Goal: Task Accomplishment & Management: Manage account settings

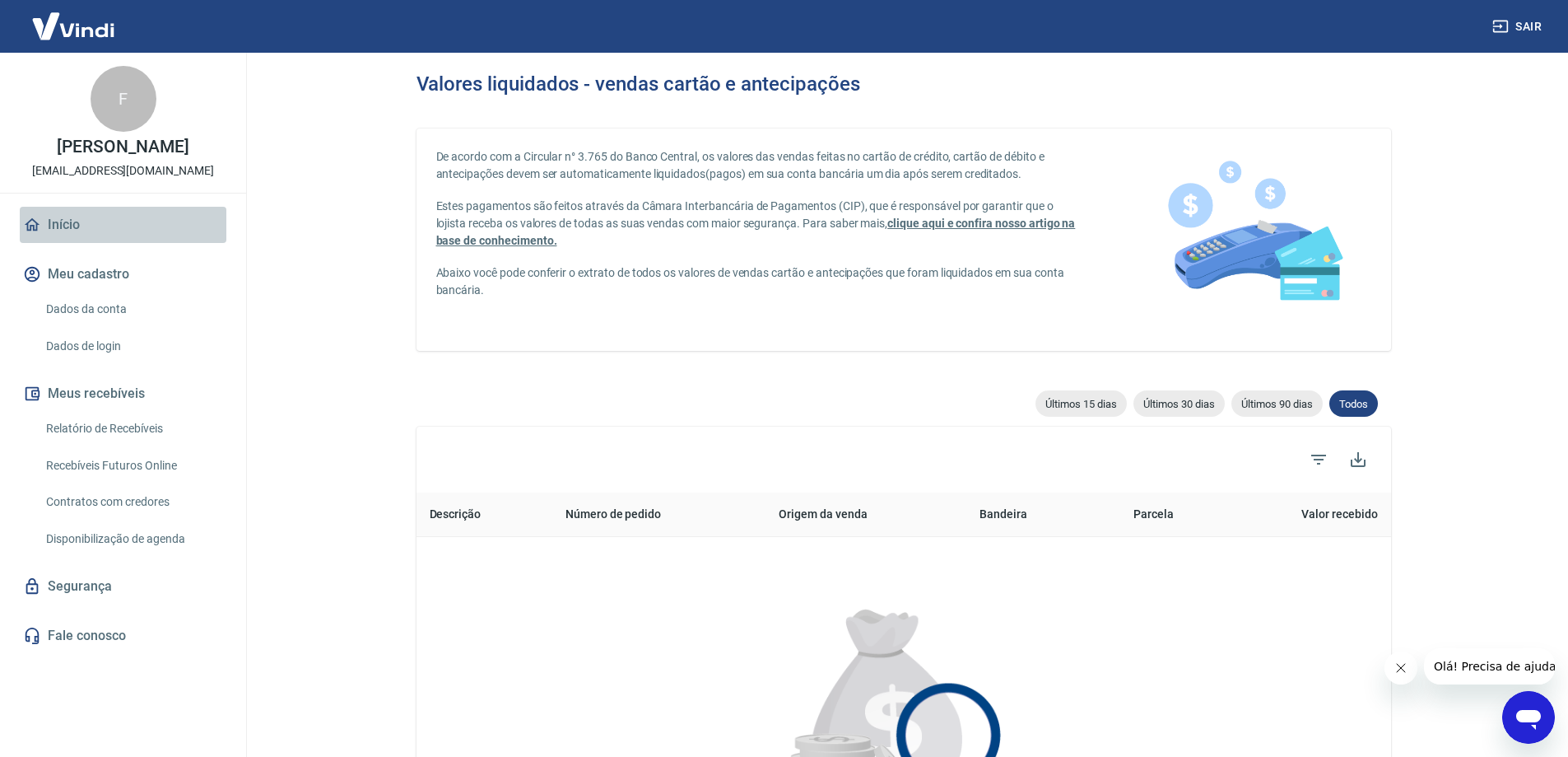
click at [79, 242] on link "Início" at bounding box center [123, 225] width 207 height 37
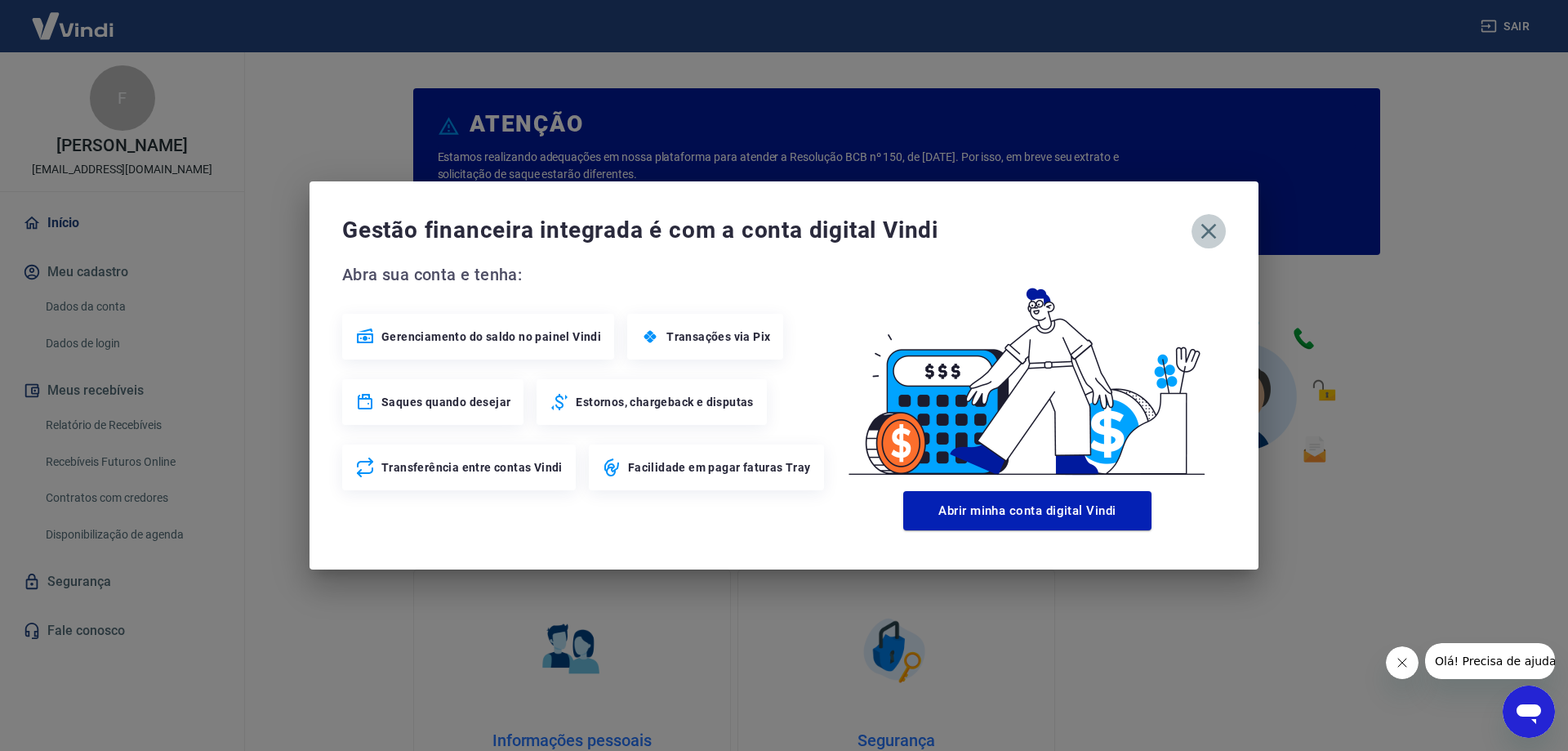
click at [1209, 228] on icon "button" at bounding box center [1209, 231] width 26 height 26
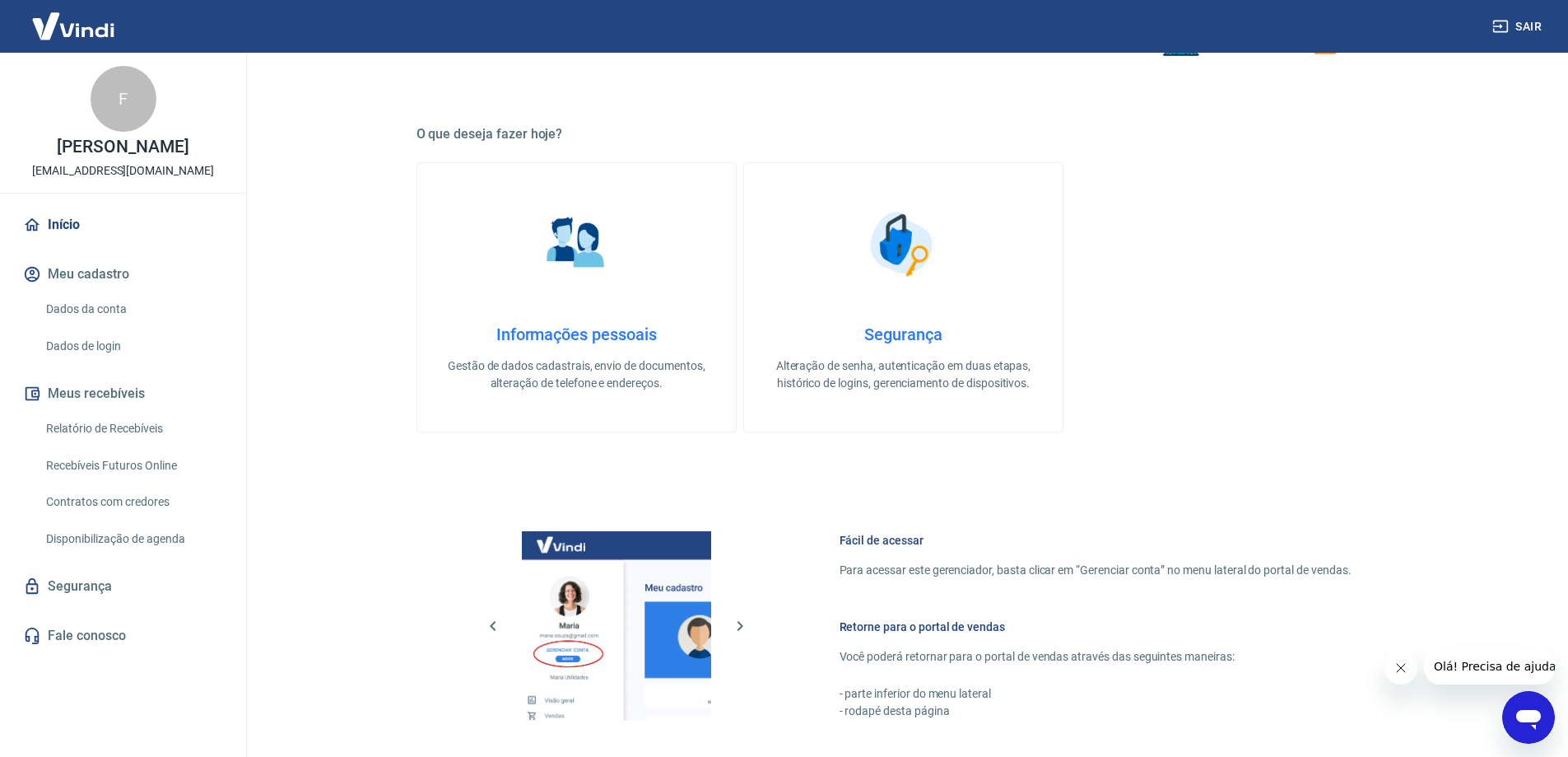
scroll to position [697, 0]
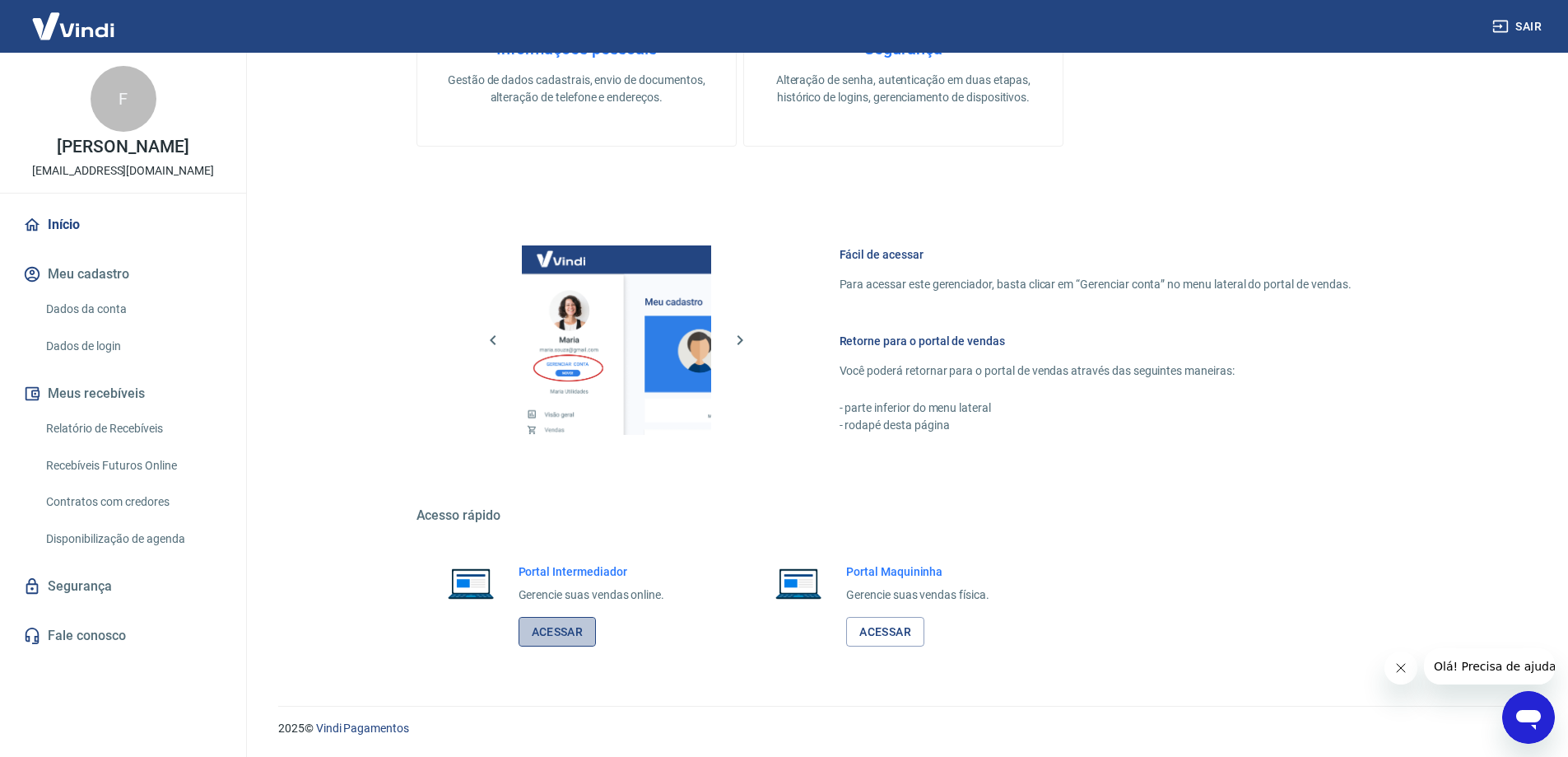
click at [551, 629] on link "Acessar" at bounding box center [558, 632] width 78 height 30
